Goal: Complete application form

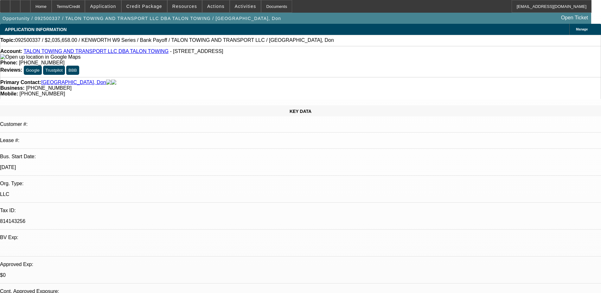
select select "0"
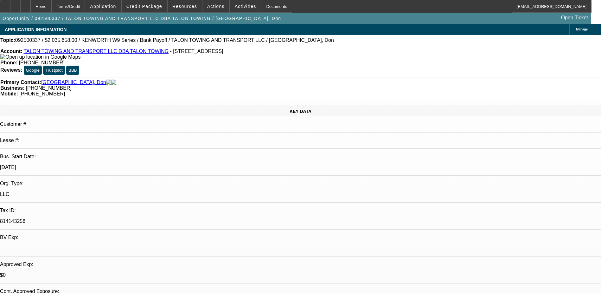
select select "0"
select select "1"
select select "2"
select select "6"
select select "1"
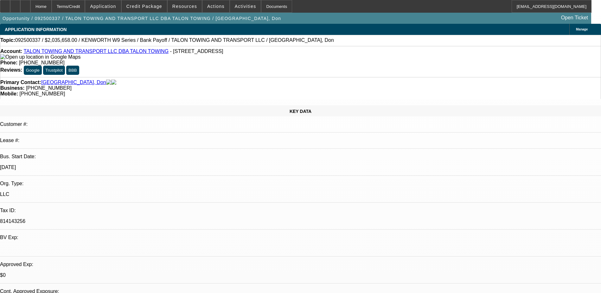
select select "2"
select select "6"
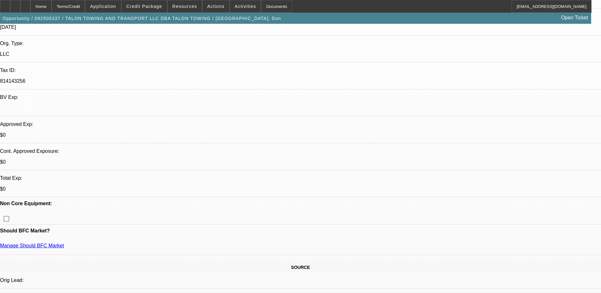
scroll to position [54, 0]
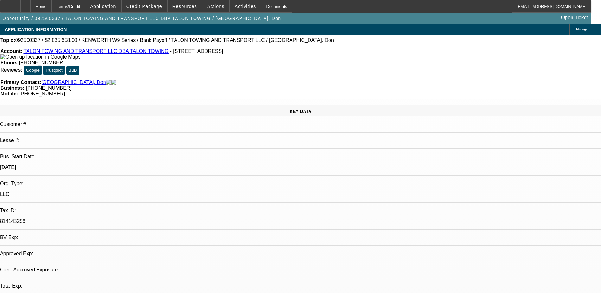
select select "0"
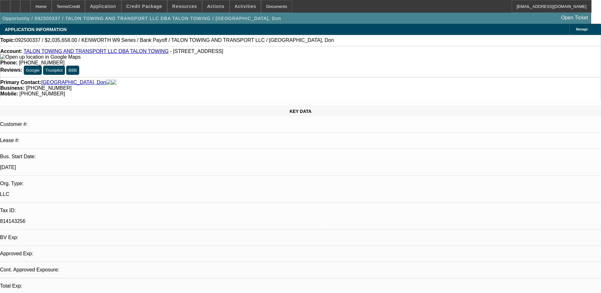
select select "0"
select select "1"
select select "2"
select select "6"
select select "1"
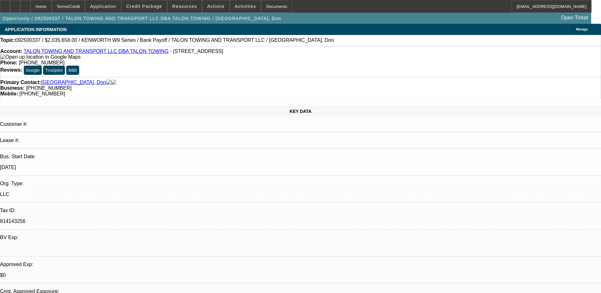
select select "2"
select select "6"
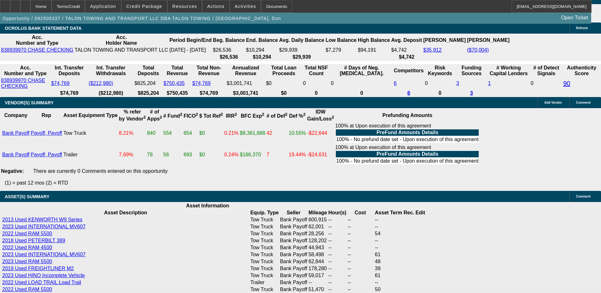
scroll to position [1121, 0]
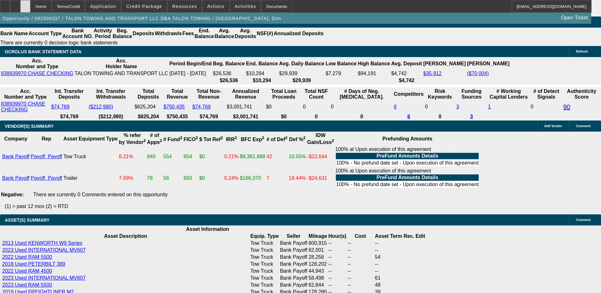
click at [30, 2] on div at bounding box center [25, 6] width 10 height 13
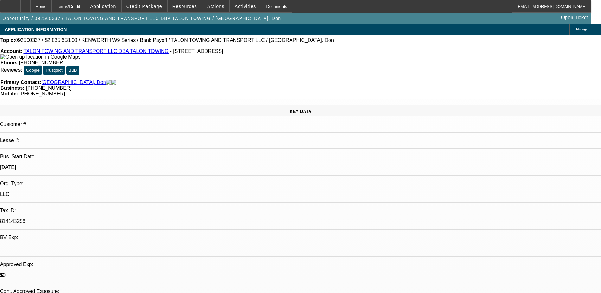
select select "0"
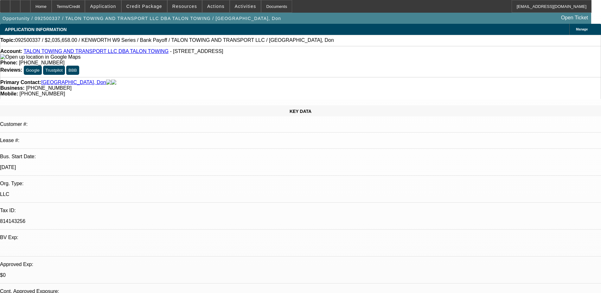
select select "0"
select select "1"
select select "2"
select select "6"
select select "1"
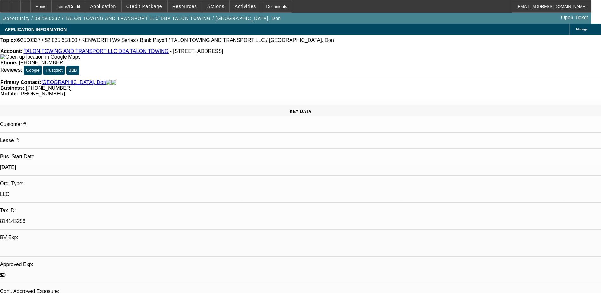
select select "2"
select select "6"
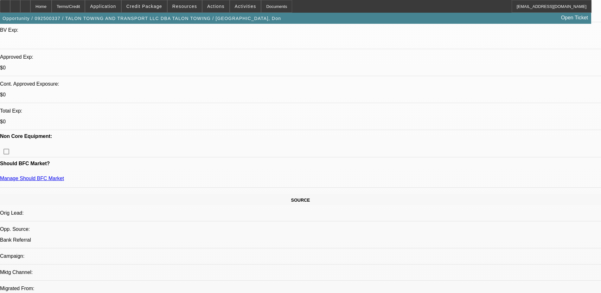
scroll to position [222, 0]
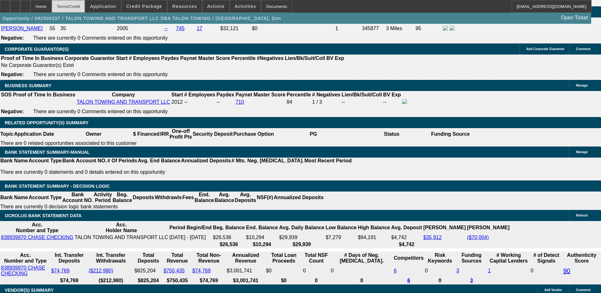
scroll to position [856, 0]
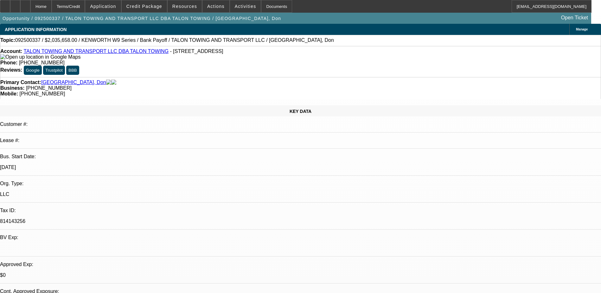
select select "0"
select select "2"
select select "0"
select select "6"
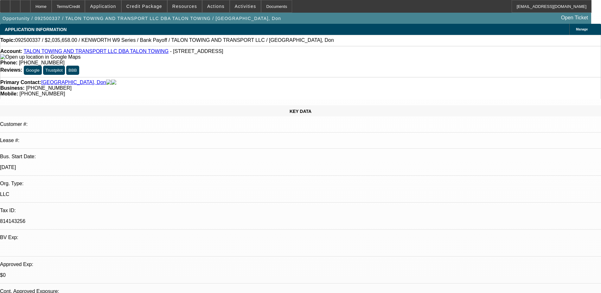
select select "0"
select select "2"
select select "0"
select select "6"
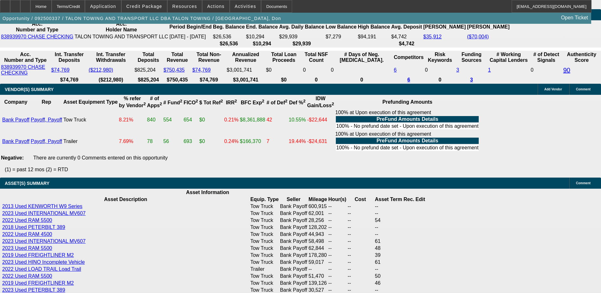
scroll to position [1195, 0]
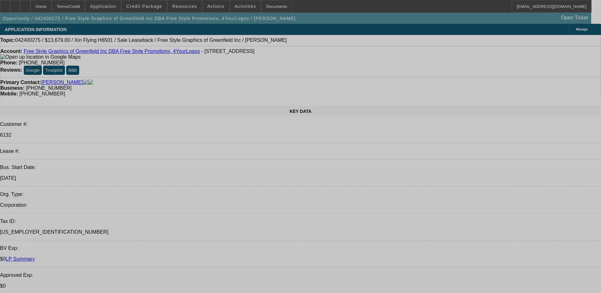
select select "0"
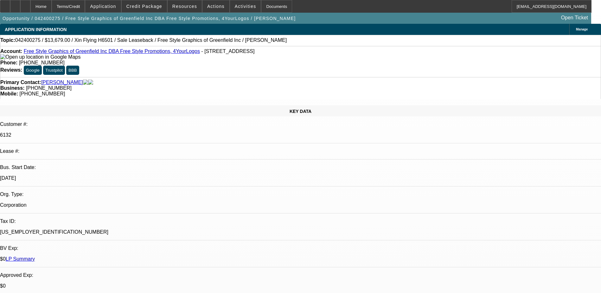
select select "0"
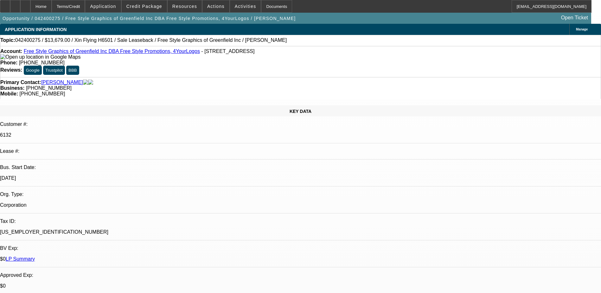
select select "0"
select select "1"
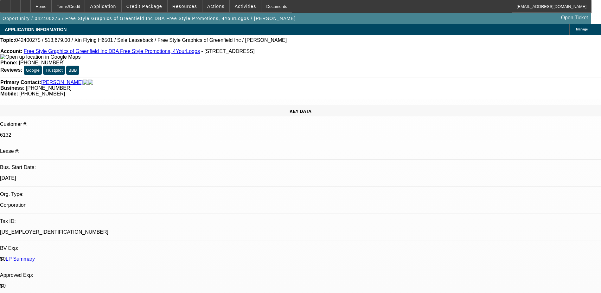
select select "1"
select select "6"
select select "1"
select select "6"
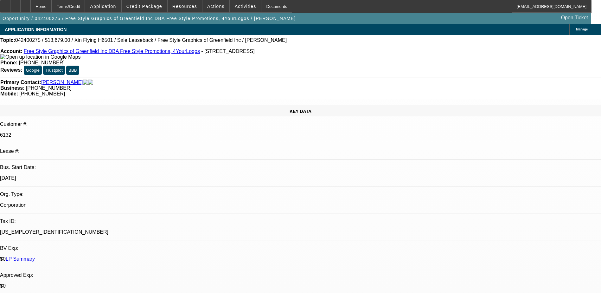
select select "1"
select select "6"
select select "1"
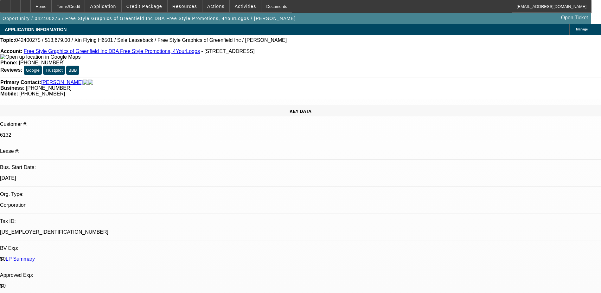
select select "6"
